Goal: Check status: Check status

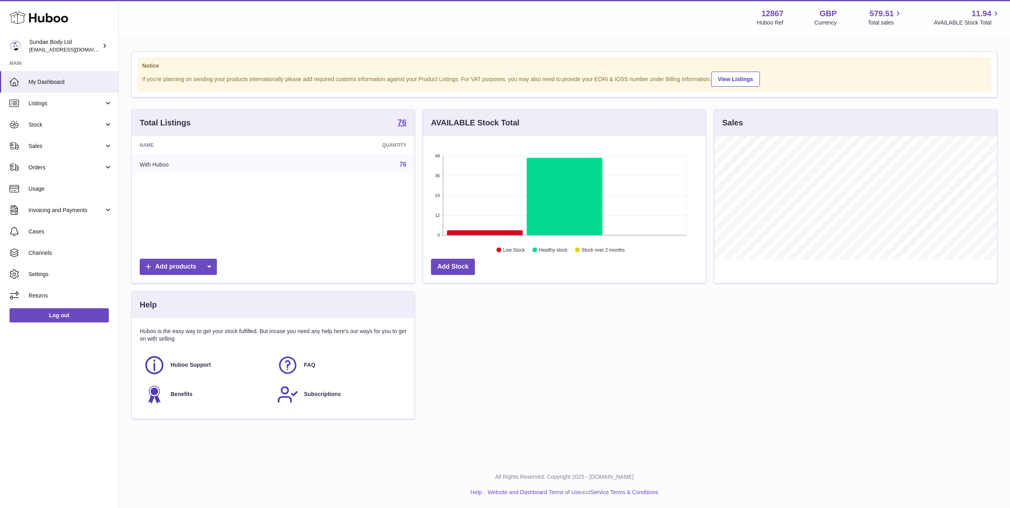
scroll to position [123, 283]
click at [36, 168] on span "Orders" at bounding box center [66, 168] width 76 height 8
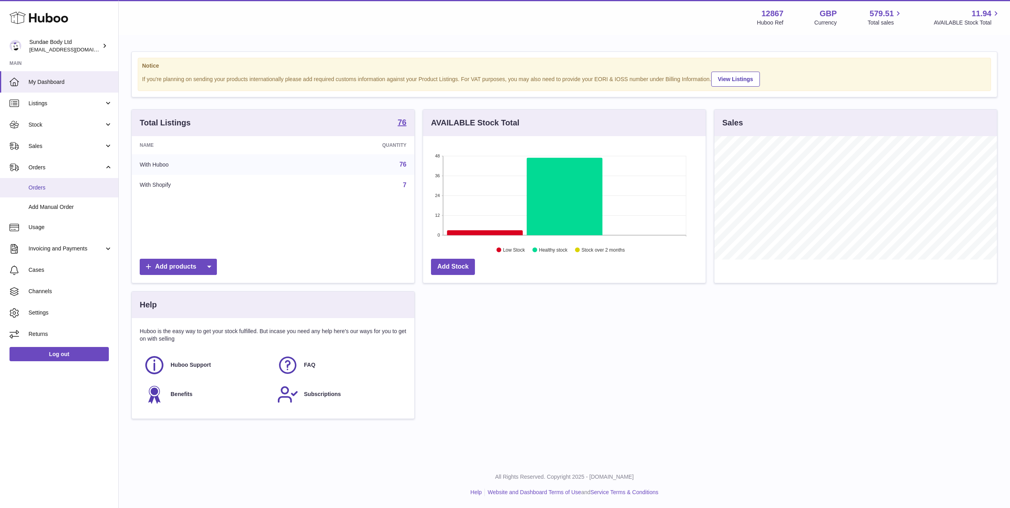
click at [34, 191] on span "Orders" at bounding box center [70, 188] width 84 height 8
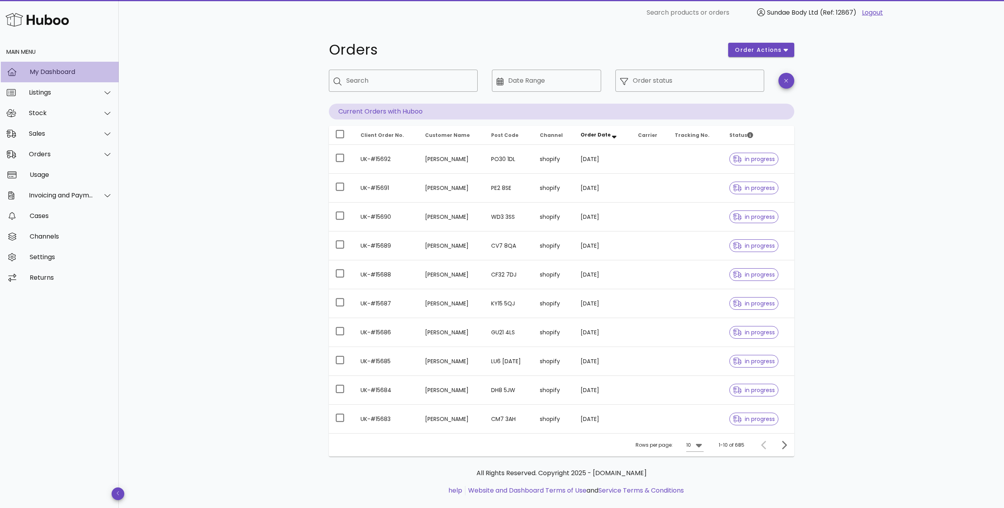
click at [56, 72] on div "My Dashboard" at bounding box center [71, 72] width 83 height 8
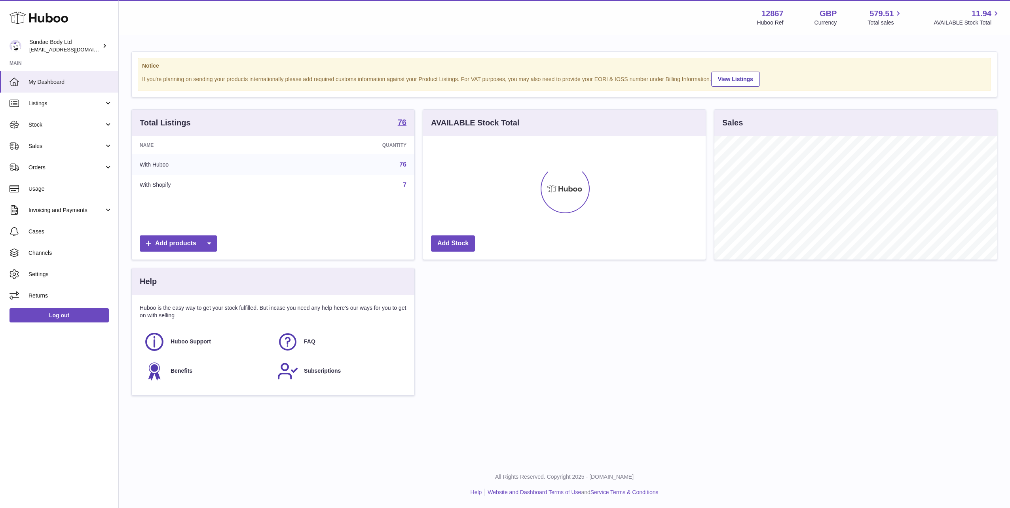
scroll to position [123, 283]
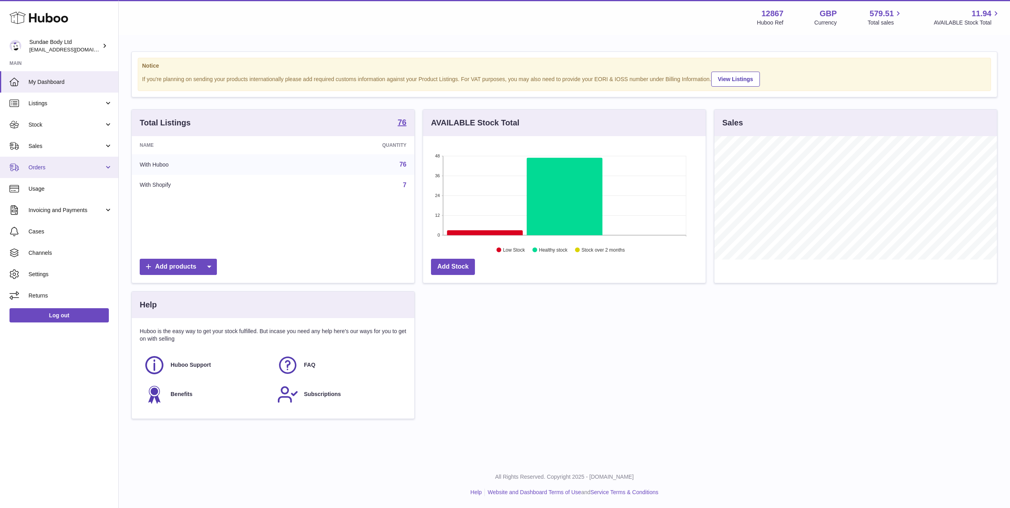
click at [47, 165] on span "Orders" at bounding box center [66, 168] width 76 height 8
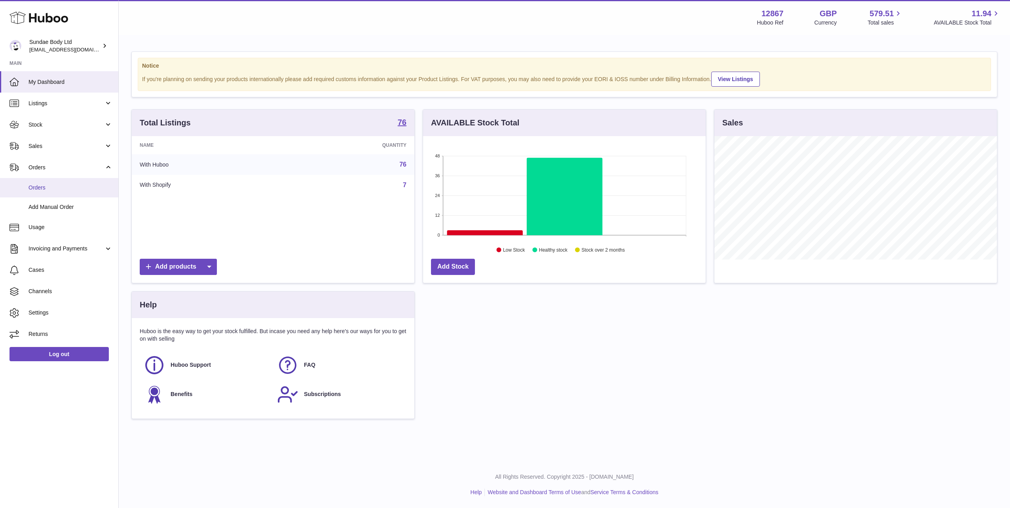
click at [47, 186] on span "Orders" at bounding box center [70, 188] width 84 height 8
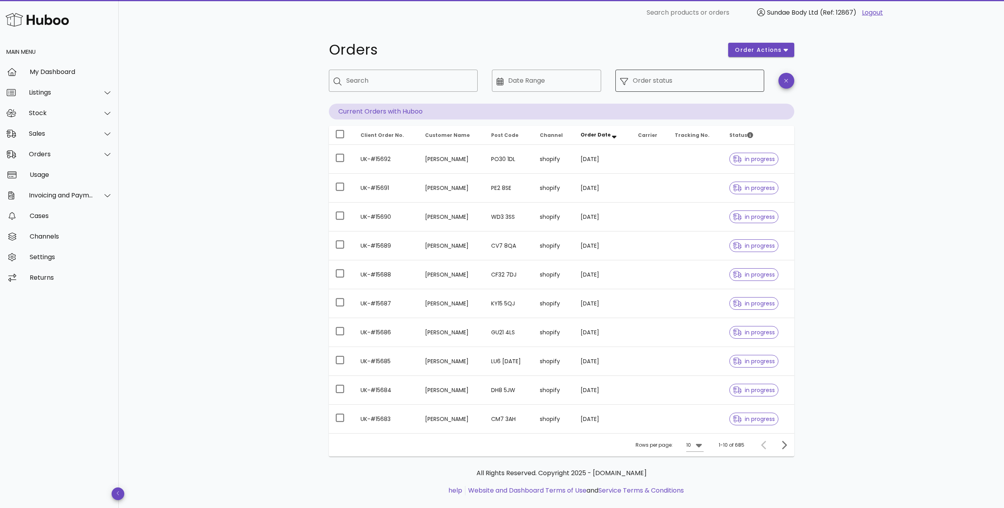
click at [647, 83] on input "Order status" at bounding box center [696, 80] width 127 height 13
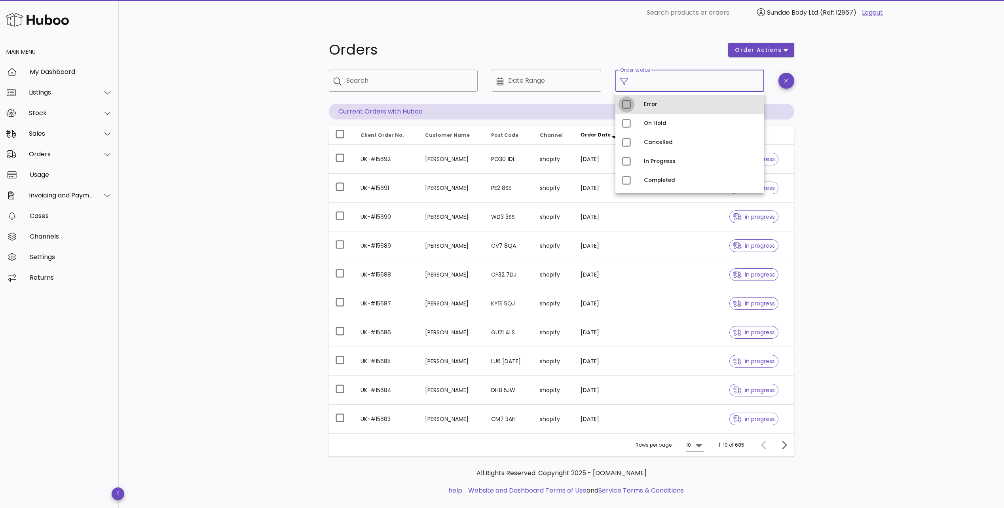
click at [629, 110] on div at bounding box center [626, 104] width 13 height 13
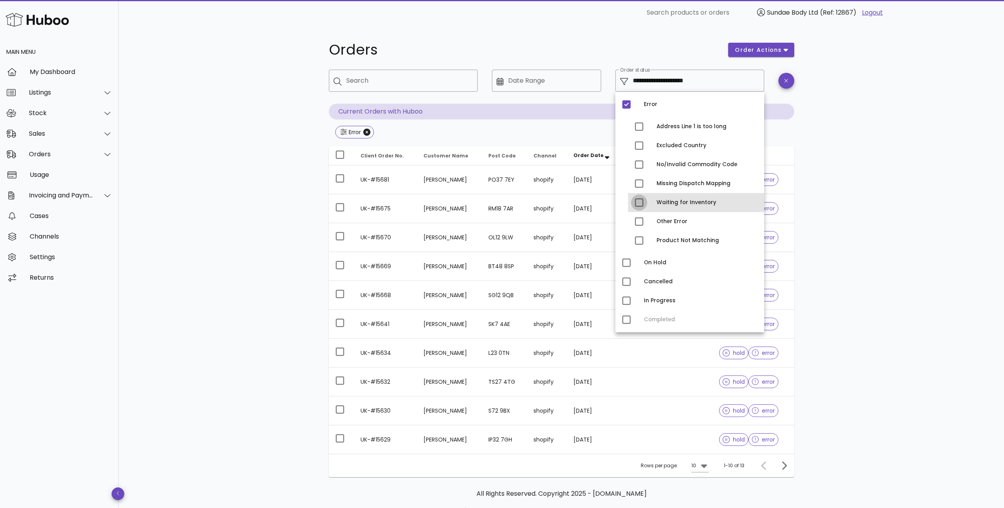
click at [638, 203] on div at bounding box center [638, 202] width 13 height 13
type input "**********"
click at [853, 178] on div "**********" at bounding box center [561, 283] width 885 height 516
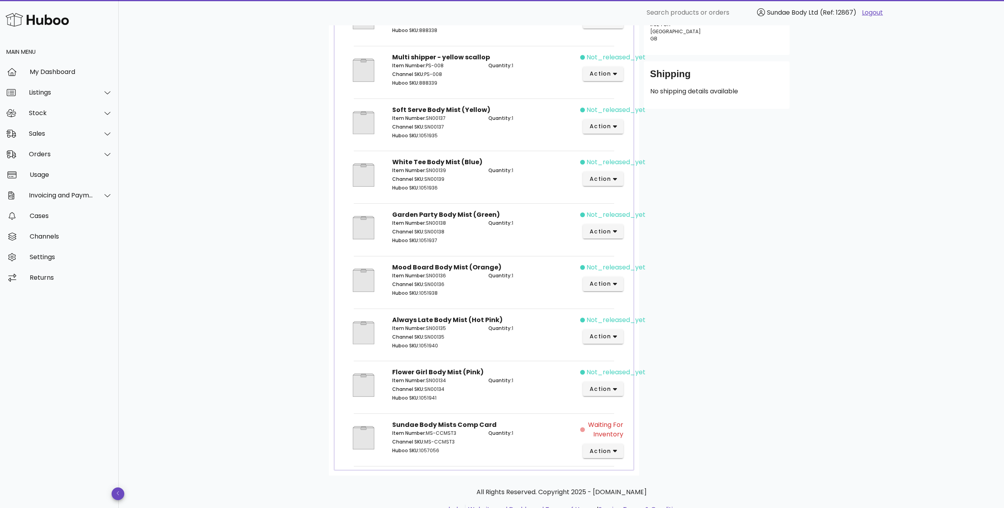
scroll to position [230, 0]
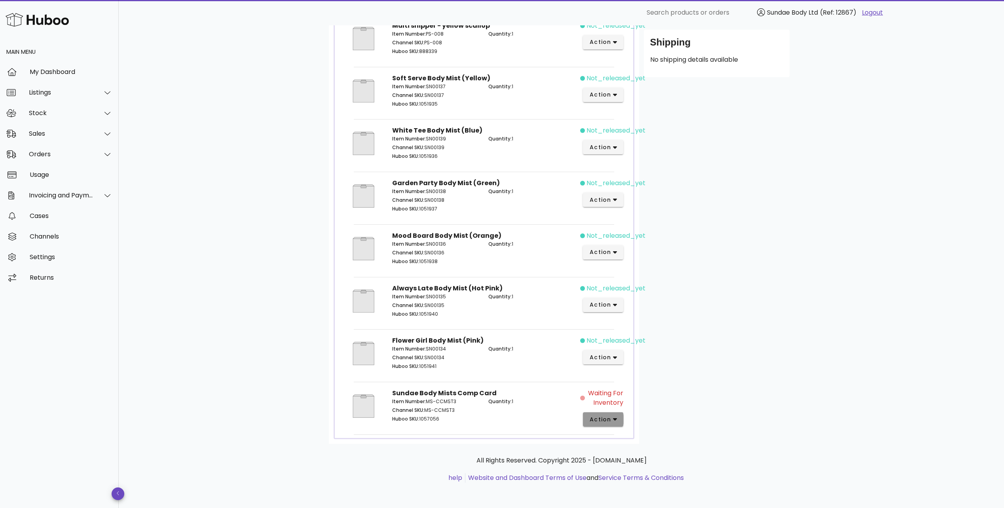
click at [614, 422] on icon "button" at bounding box center [615, 419] width 4 height 7
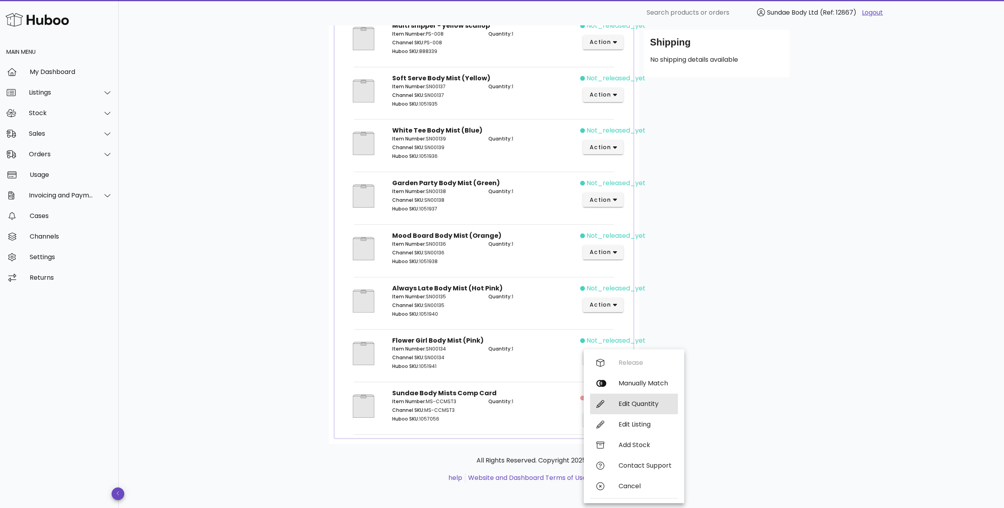
click at [638, 402] on div "Edit Quantity" at bounding box center [645, 404] width 53 height 8
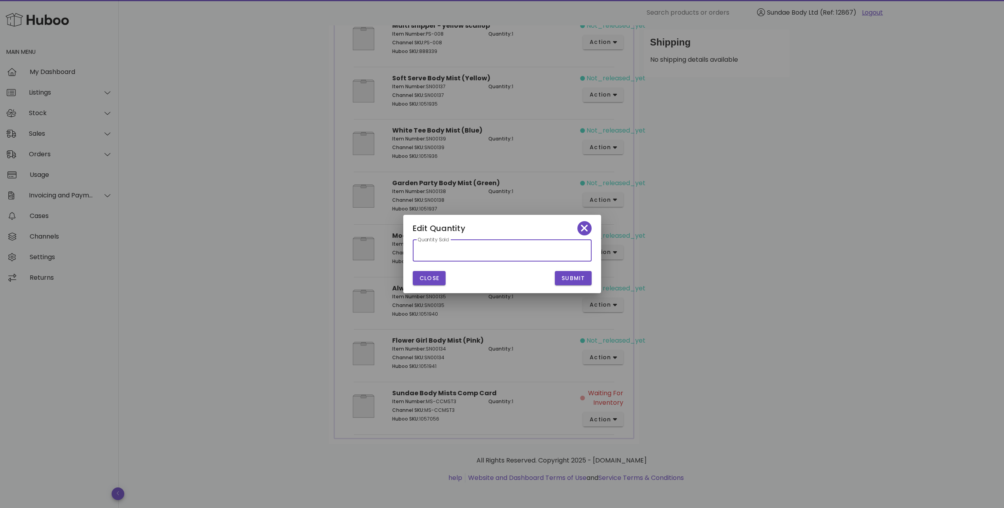
drag, startPoint x: 402, startPoint y: 252, endPoint x: 397, endPoint y: 251, distance: 5.6
click at [397, 251] on div "​ Search products or orders Sundae Body Ltd (Ref: 12867) Logout Main Menu My Da…" at bounding box center [502, 139] width 1004 height 738
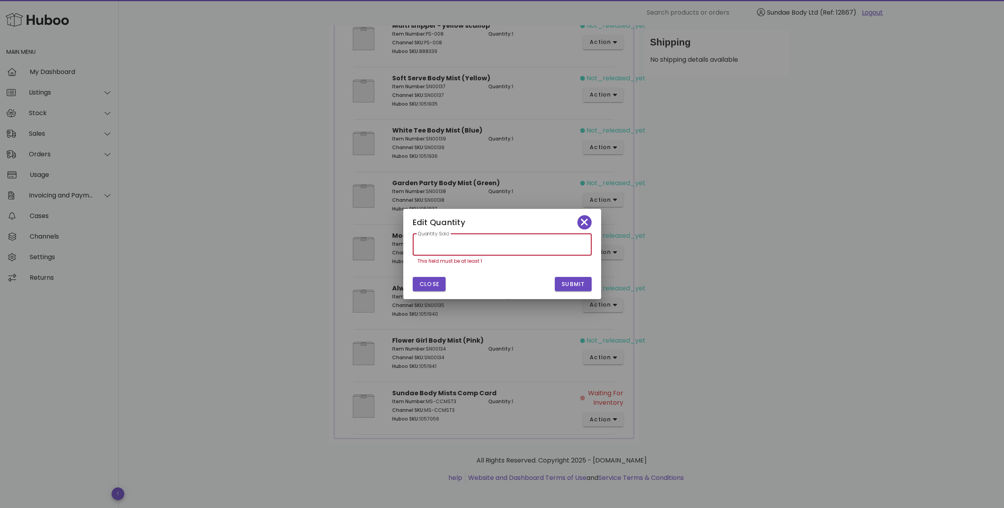
type input "*"
click at [439, 282] on button "Close" at bounding box center [429, 284] width 33 height 14
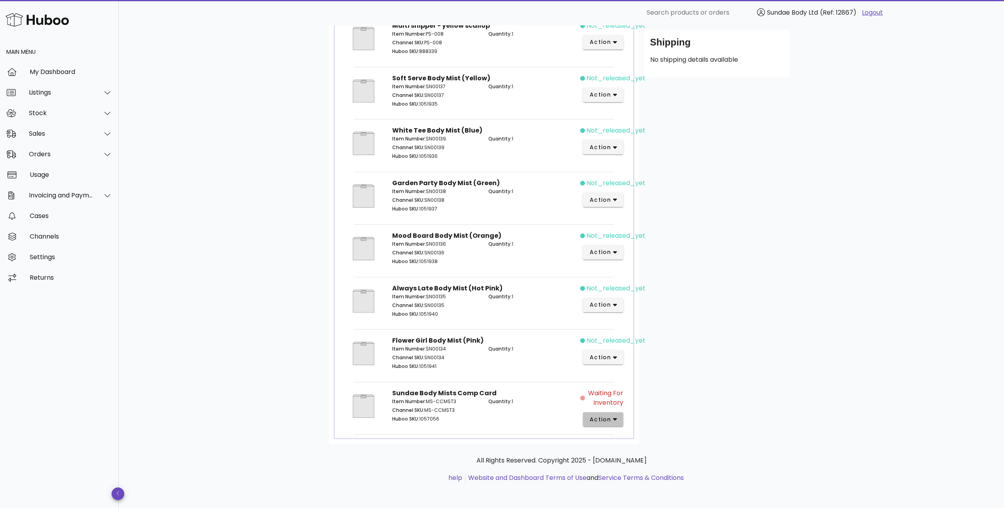
click at [608, 417] on span "action" at bounding box center [600, 420] width 22 height 8
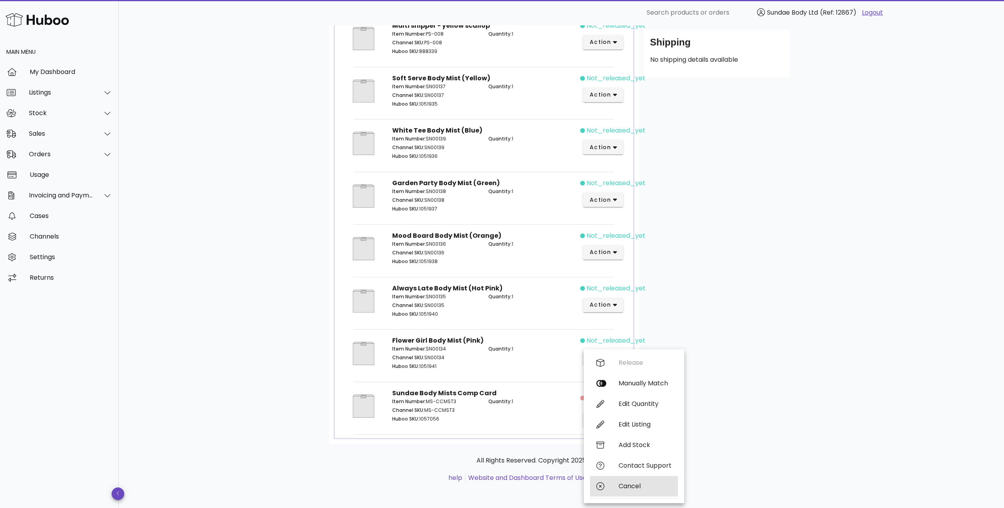
click at [636, 487] on div "Cancel" at bounding box center [645, 486] width 53 height 8
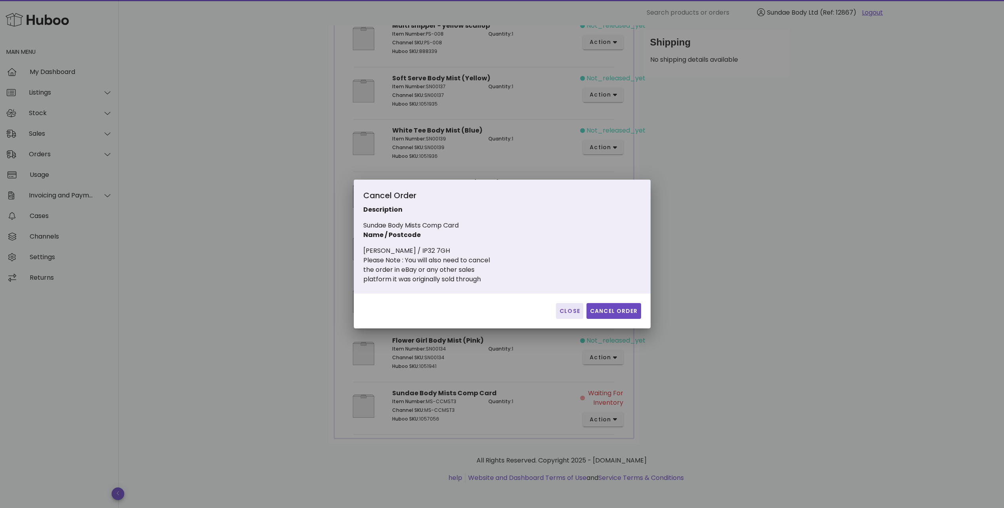
click at [566, 309] on span "Close" at bounding box center [569, 311] width 21 height 8
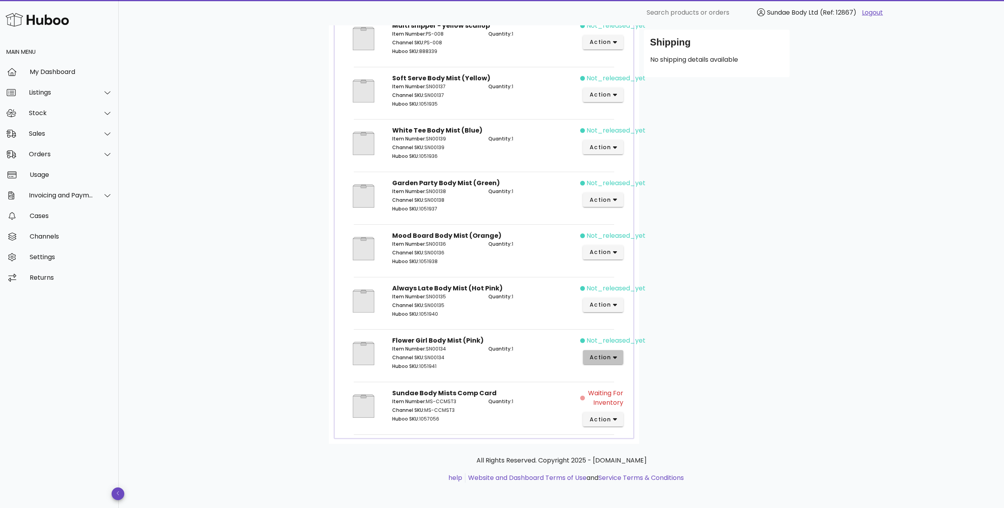
click at [614, 354] on icon "button" at bounding box center [615, 357] width 4 height 7
click at [723, 351] on div "Customer Sarah Brodie sab5392@hotmail.com Shipping Address 2 Skylark Close Bury…" at bounding box center [716, 161] width 155 height 568
click at [612, 423] on span "action" at bounding box center [603, 420] width 28 height 8
click at [734, 419] on div "Customer Sarah Brodie sab5392@hotmail.com Shipping Address 2 Skylark Close Bury…" at bounding box center [716, 161] width 155 height 568
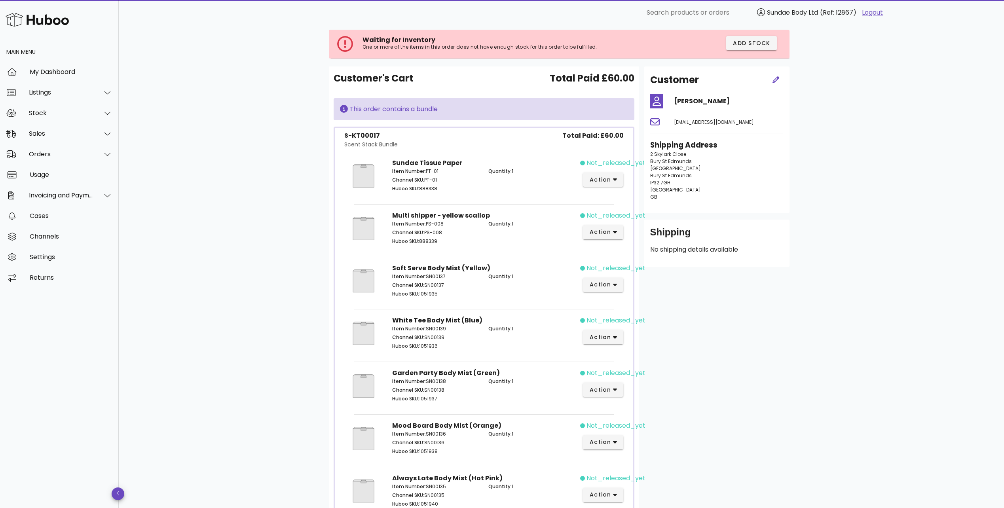
scroll to position [0, 0]
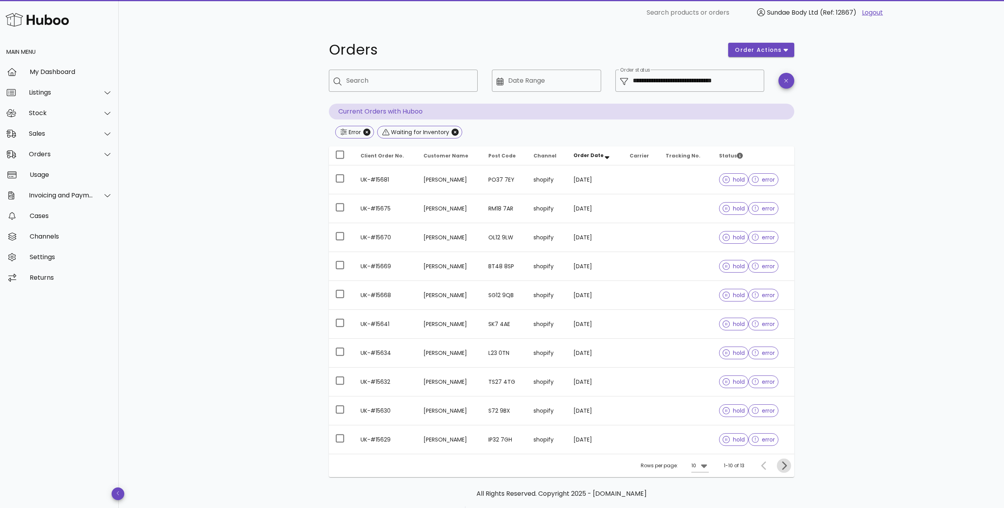
click at [782, 467] on icon "Next page" at bounding box center [783, 465] width 9 height 9
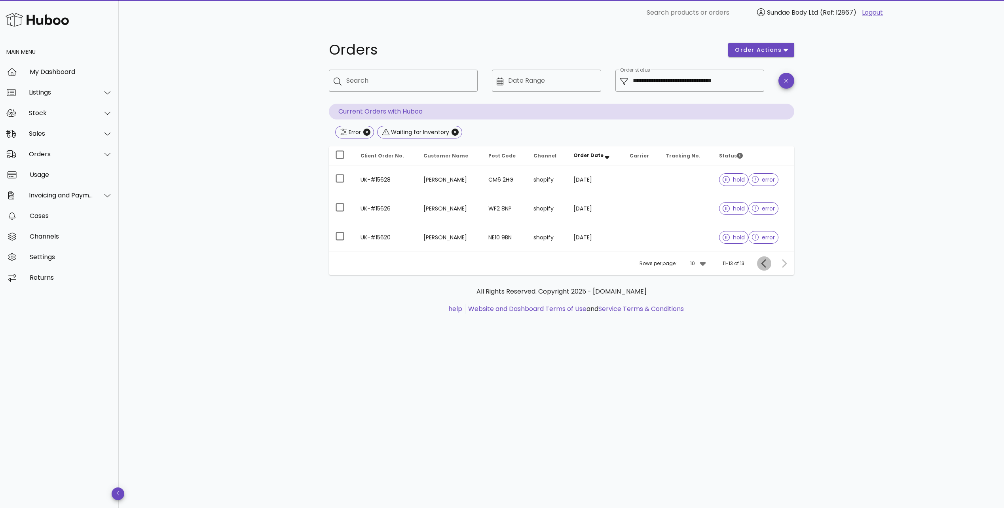
click at [762, 262] on icon "Previous page" at bounding box center [763, 263] width 9 height 9
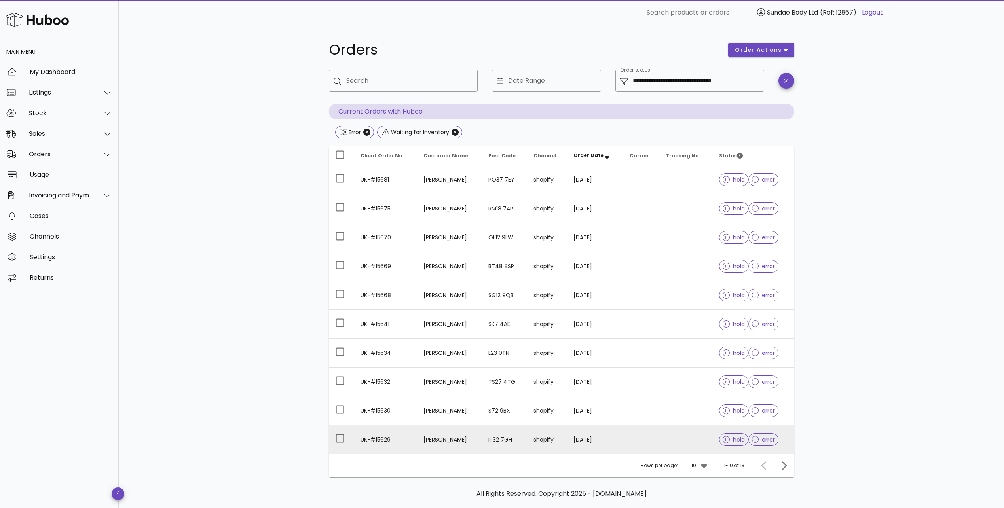
click at [759, 438] on span "error" at bounding box center [763, 440] width 23 height 6
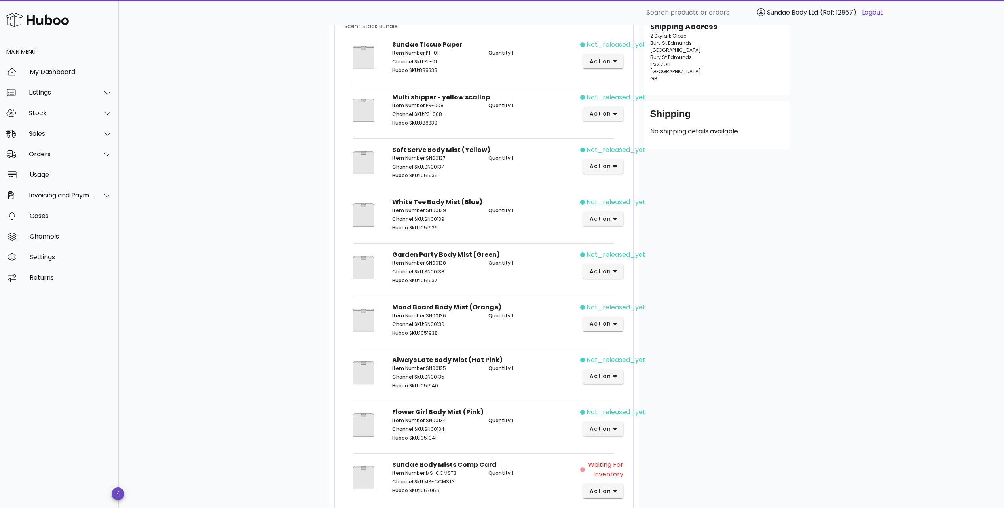
scroll to position [230, 0]
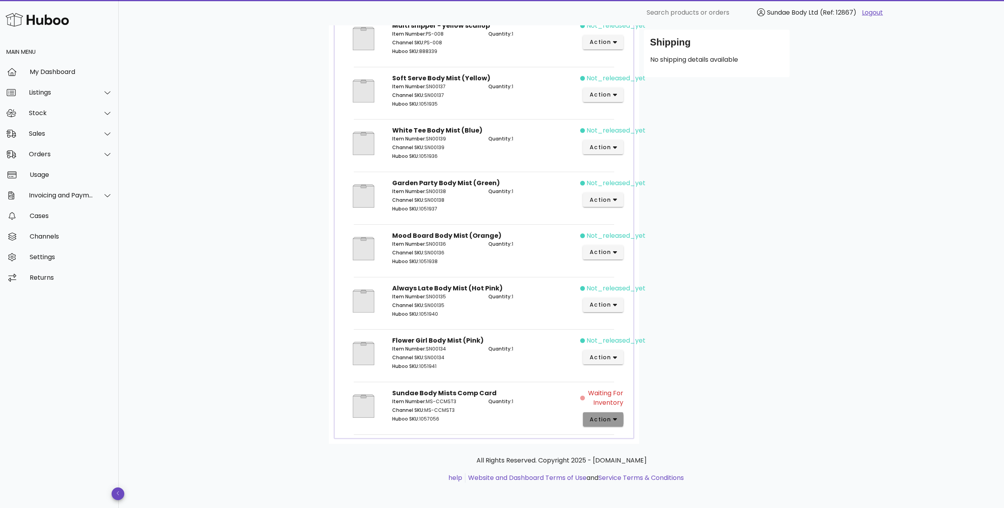
click at [617, 416] on button "action" at bounding box center [603, 419] width 41 height 14
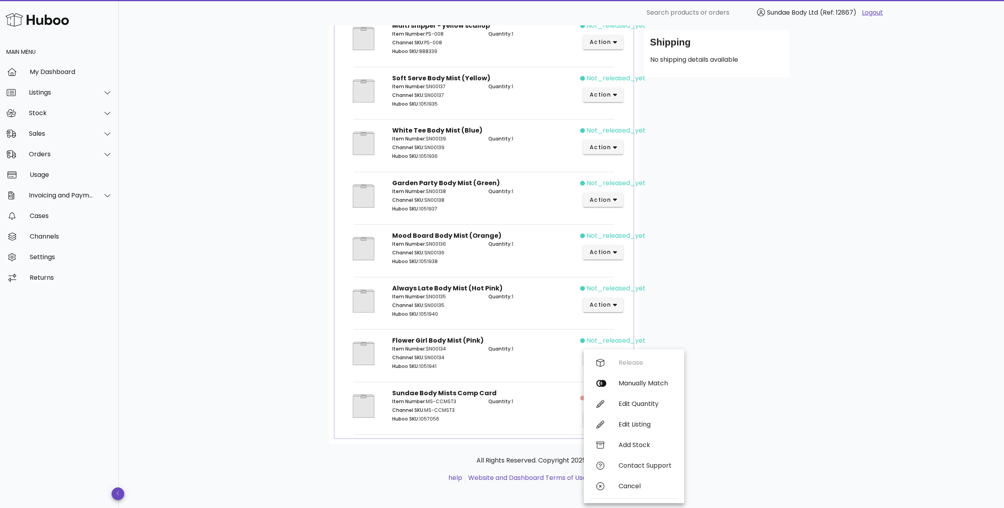
click at [735, 422] on div "Customer Sarah Brodie sab5392@hotmail.com Shipping Address 2 Skylark Close Bury…" at bounding box center [716, 161] width 155 height 568
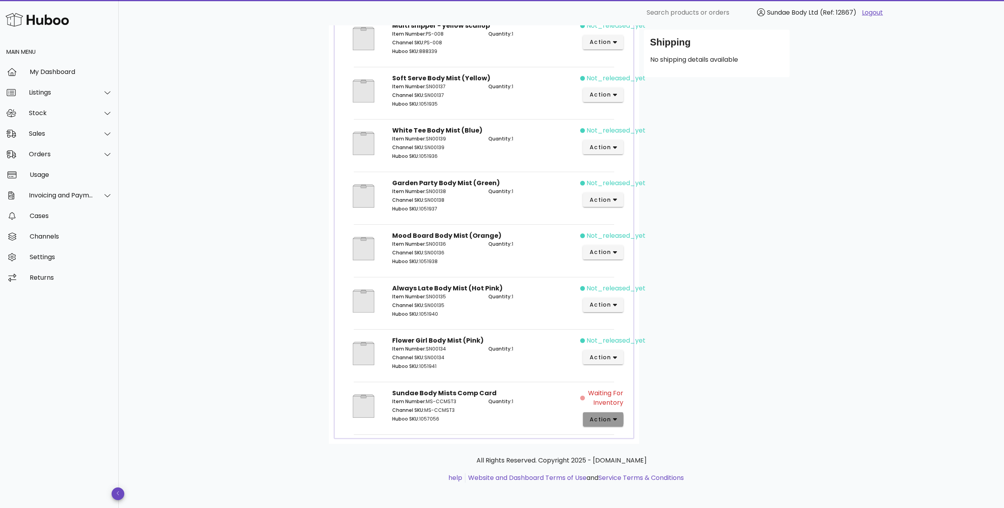
click at [616, 417] on icon "button" at bounding box center [615, 419] width 4 height 7
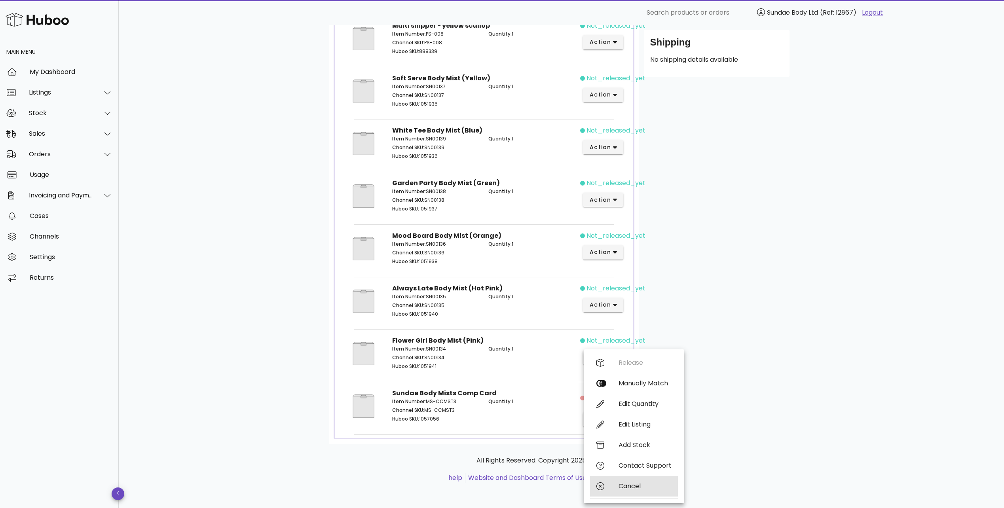
click at [627, 485] on div "Cancel" at bounding box center [645, 486] width 53 height 8
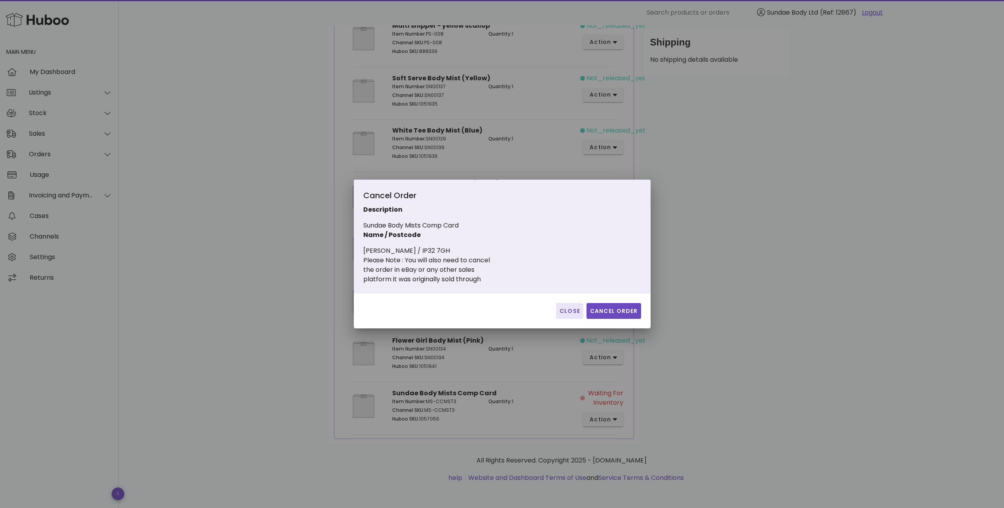
click at [567, 310] on span "Close" at bounding box center [569, 311] width 21 height 8
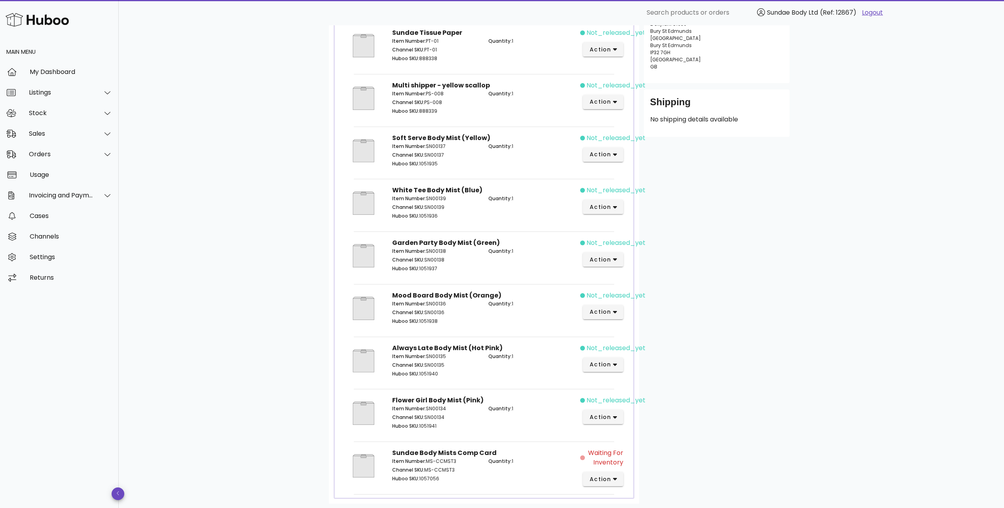
scroll to position [111, 0]
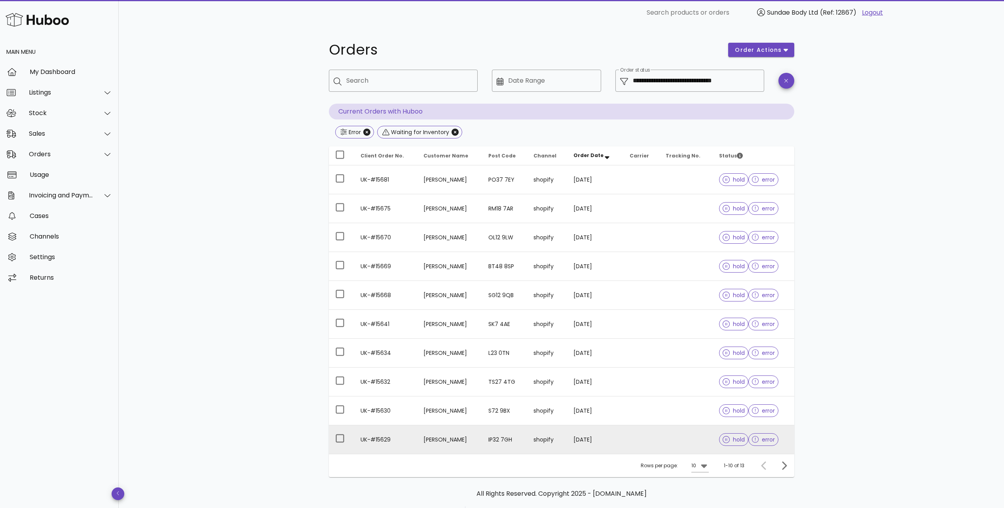
click at [421, 439] on td "Sarah Brodie" at bounding box center [449, 439] width 65 height 28
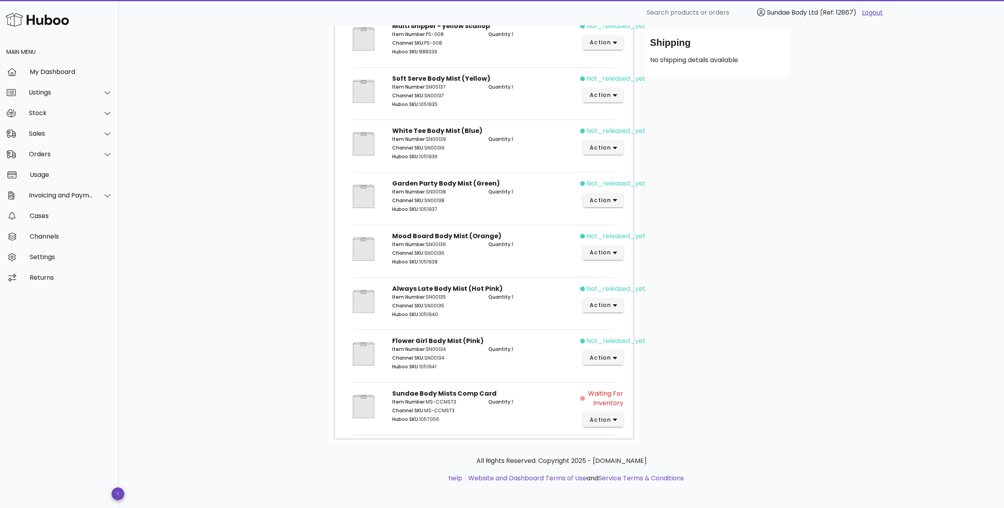
scroll to position [230, 0]
click at [608, 416] on span "action" at bounding box center [600, 420] width 22 height 8
click at [760, 382] on div "Customer Sarah Brodie sab5392@hotmail.com Shipping Address 2 Skylark Close Bury…" at bounding box center [716, 161] width 155 height 568
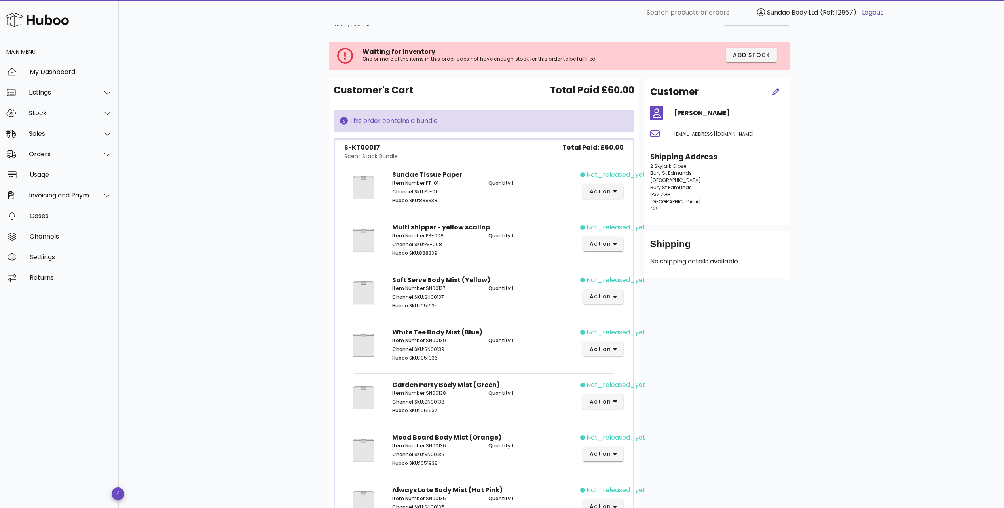
scroll to position [0, 0]
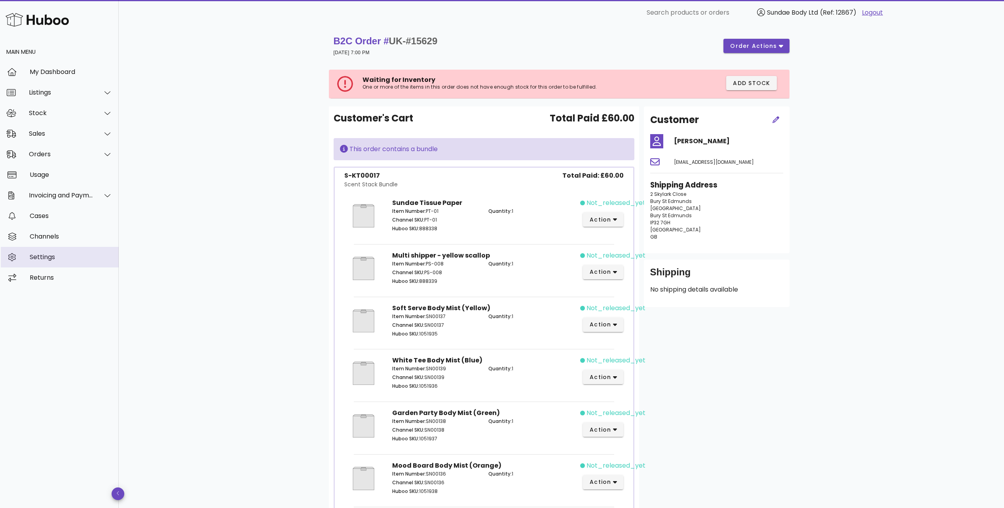
click at [40, 260] on div "Settings" at bounding box center [71, 257] width 83 height 8
